Goal: Task Accomplishment & Management: Manage account settings

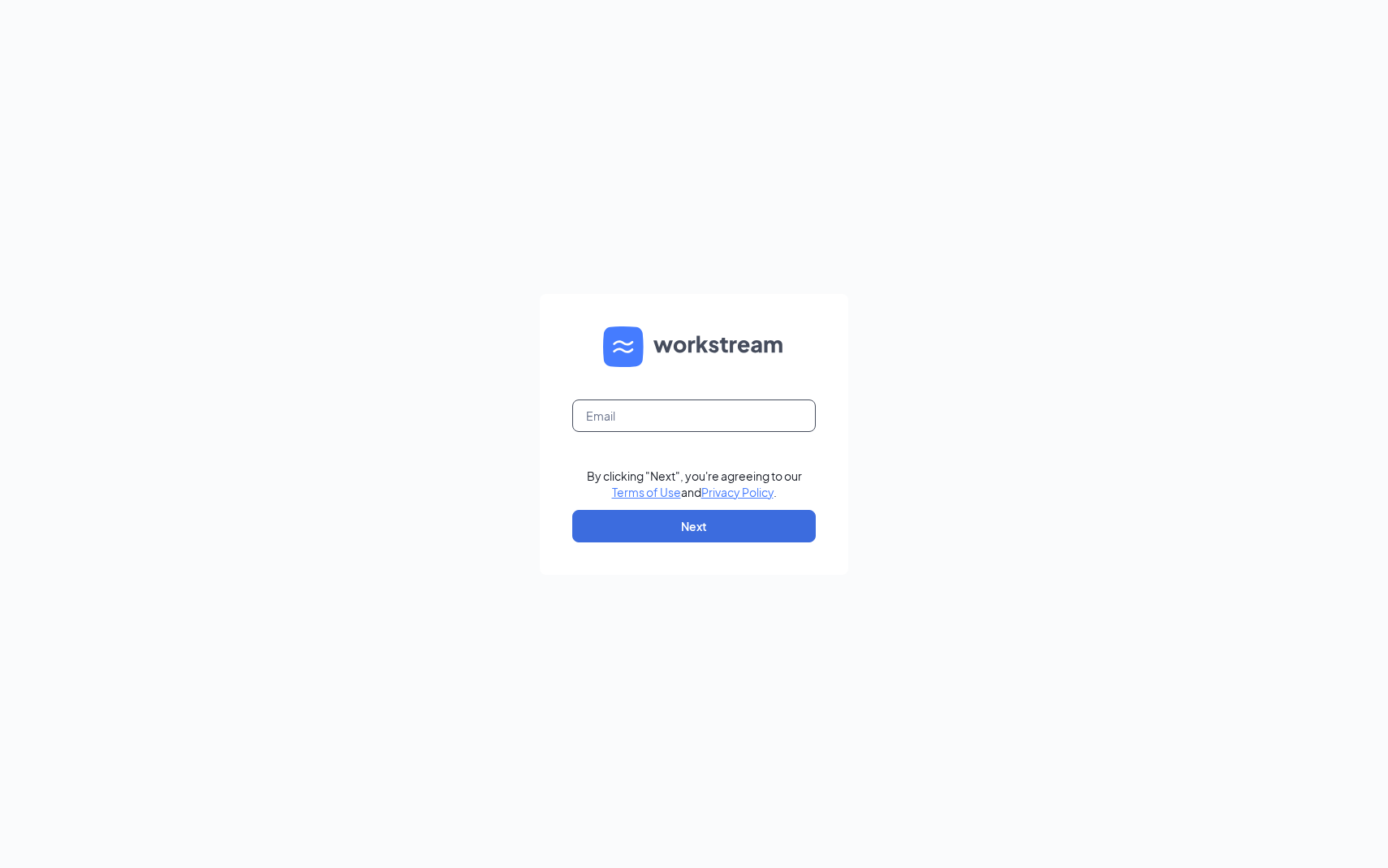
click at [638, 416] on input "text" at bounding box center [694, 415] width 243 height 32
type input "[EMAIL_ADDRESS][DOMAIN_NAME]"
click at [671, 539] on button "Next" at bounding box center [694, 526] width 243 height 32
click at [671, 527] on button "button" at bounding box center [694, 526] width 243 height 32
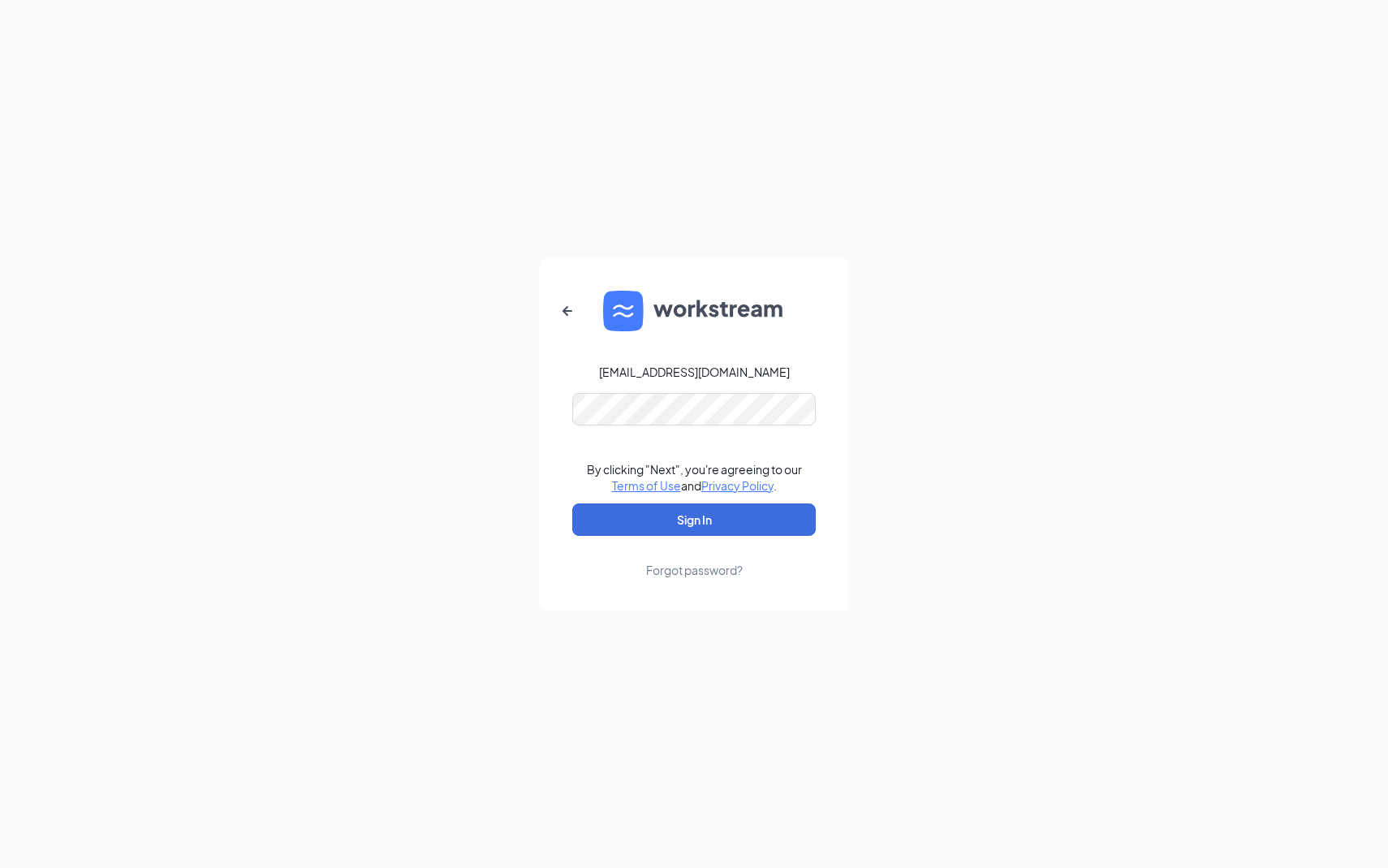
click at [743, 437] on form "[EMAIL_ADDRESS][DOMAIN_NAME] By clicking "Next", you're agreeing to our Terms o…" at bounding box center [694, 434] width 308 height 353
click at [670, 563] on div "Forgot password?" at bounding box center [694, 570] width 96 height 17
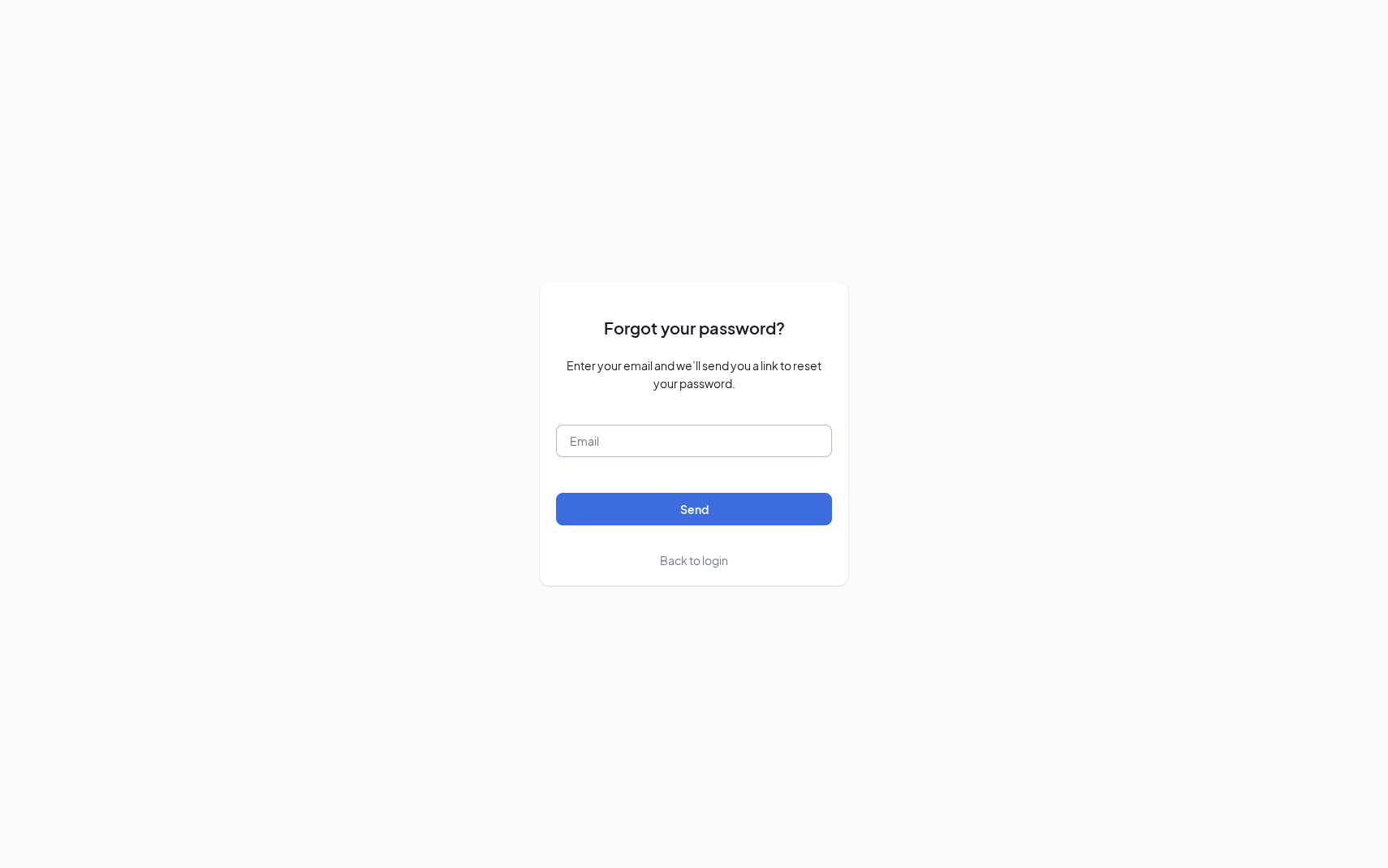
click at [665, 440] on input "text" at bounding box center [694, 440] width 276 height 32
click at [662, 457] on form "Forgot your password? Enter your email and we’ll send you a link to reset your …" at bounding box center [694, 434] width 276 height 270
click at [660, 455] on input "text" at bounding box center [694, 440] width 276 height 32
type input "[EMAIL_ADDRESS][DOMAIN_NAME]"
click at [661, 505] on button "Send" at bounding box center [694, 509] width 276 height 32
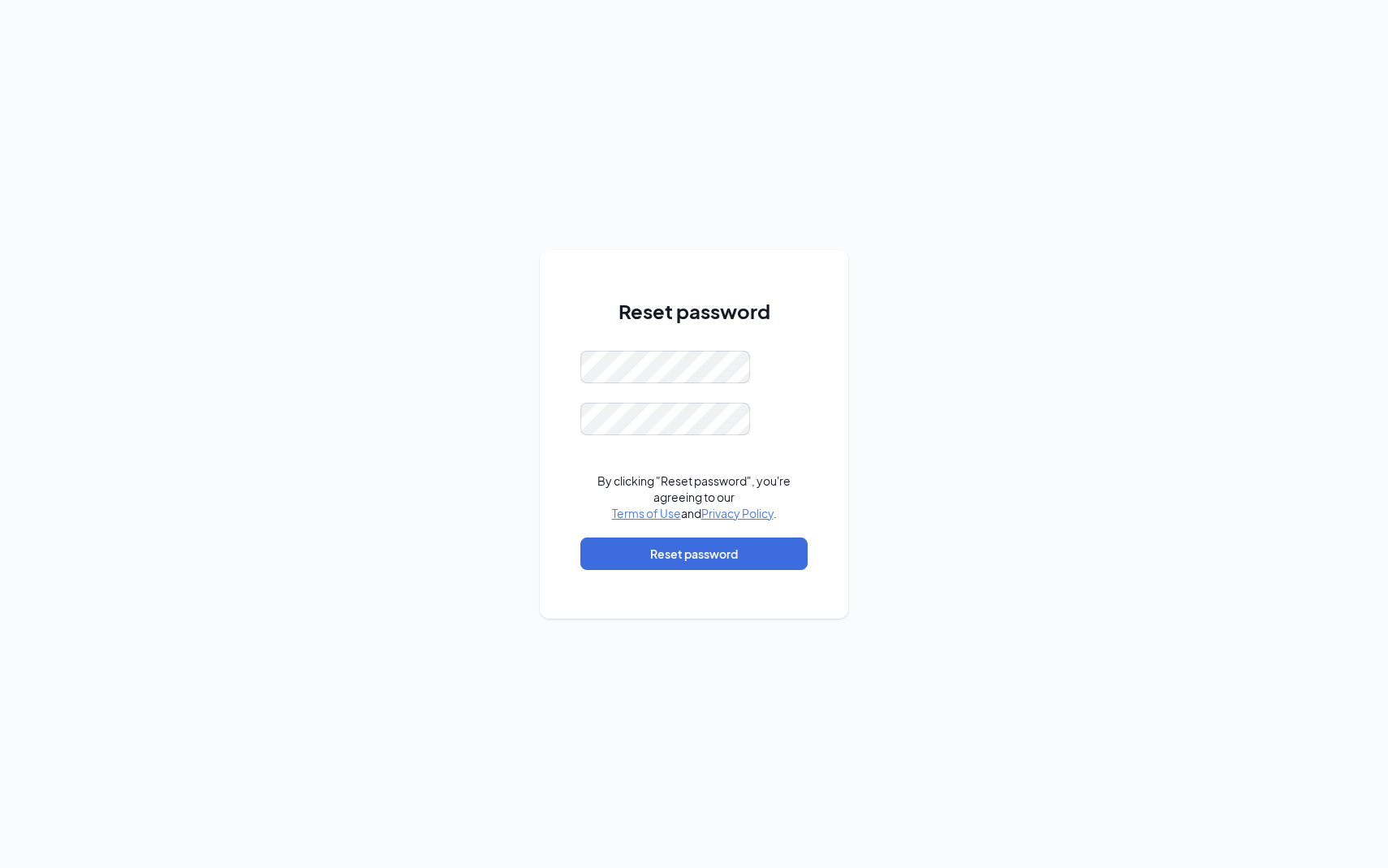
click at [623, 386] on form "By clicking "Reset password", you're agreeing to our Terms of Use and Privacy P…" at bounding box center [694, 468] width 228 height 235
